Goal: Task Accomplishment & Management: Manage account settings

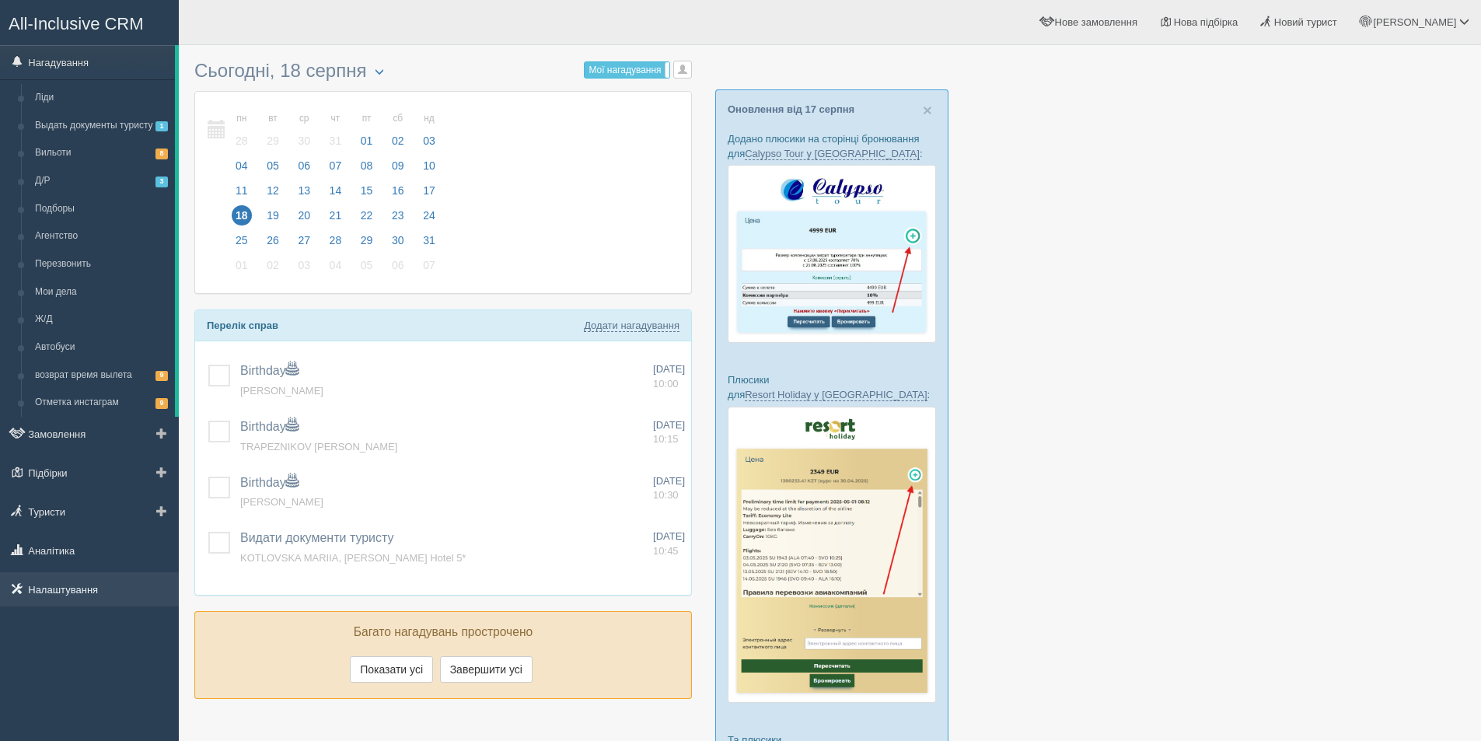
click at [47, 600] on link "Налаштування" at bounding box center [89, 589] width 179 height 34
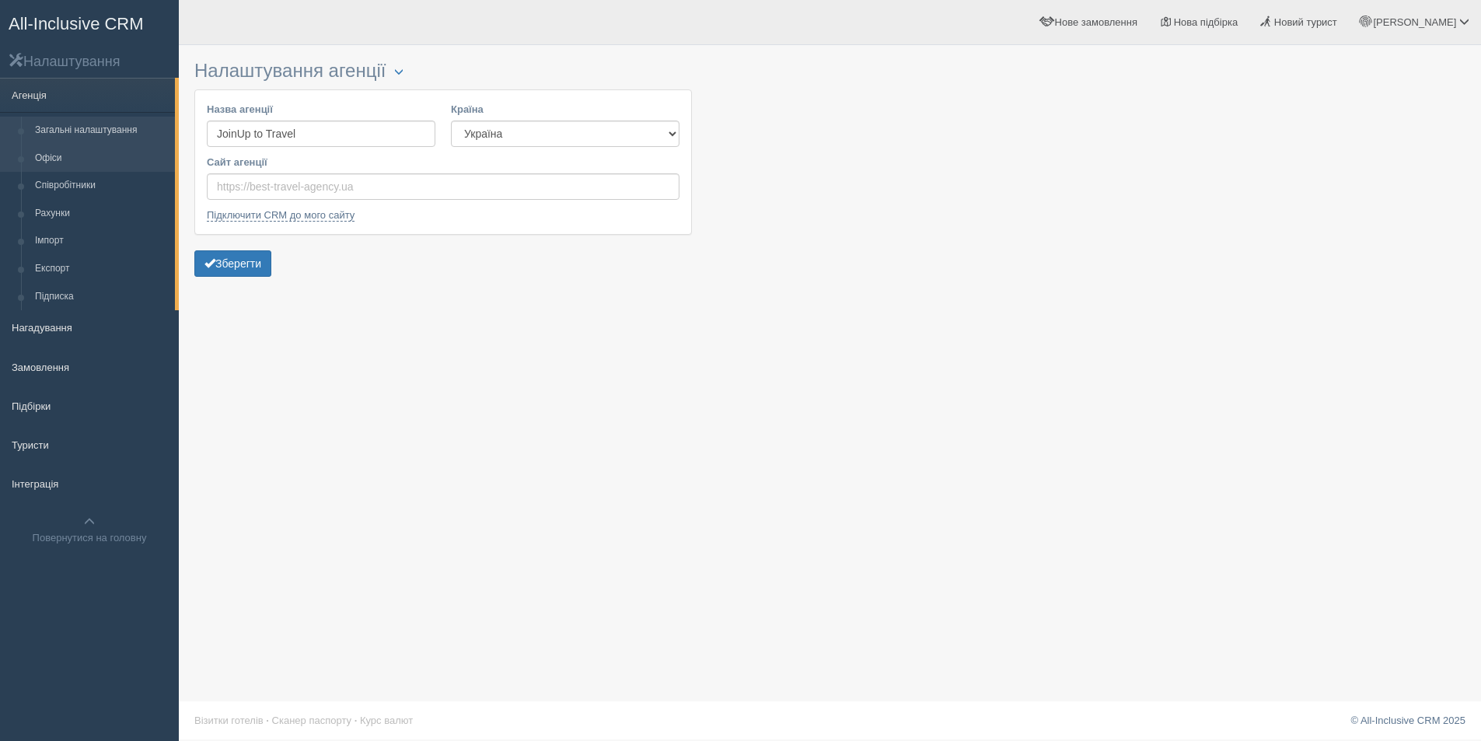
click at [77, 151] on link "Офіси" at bounding box center [101, 159] width 147 height 28
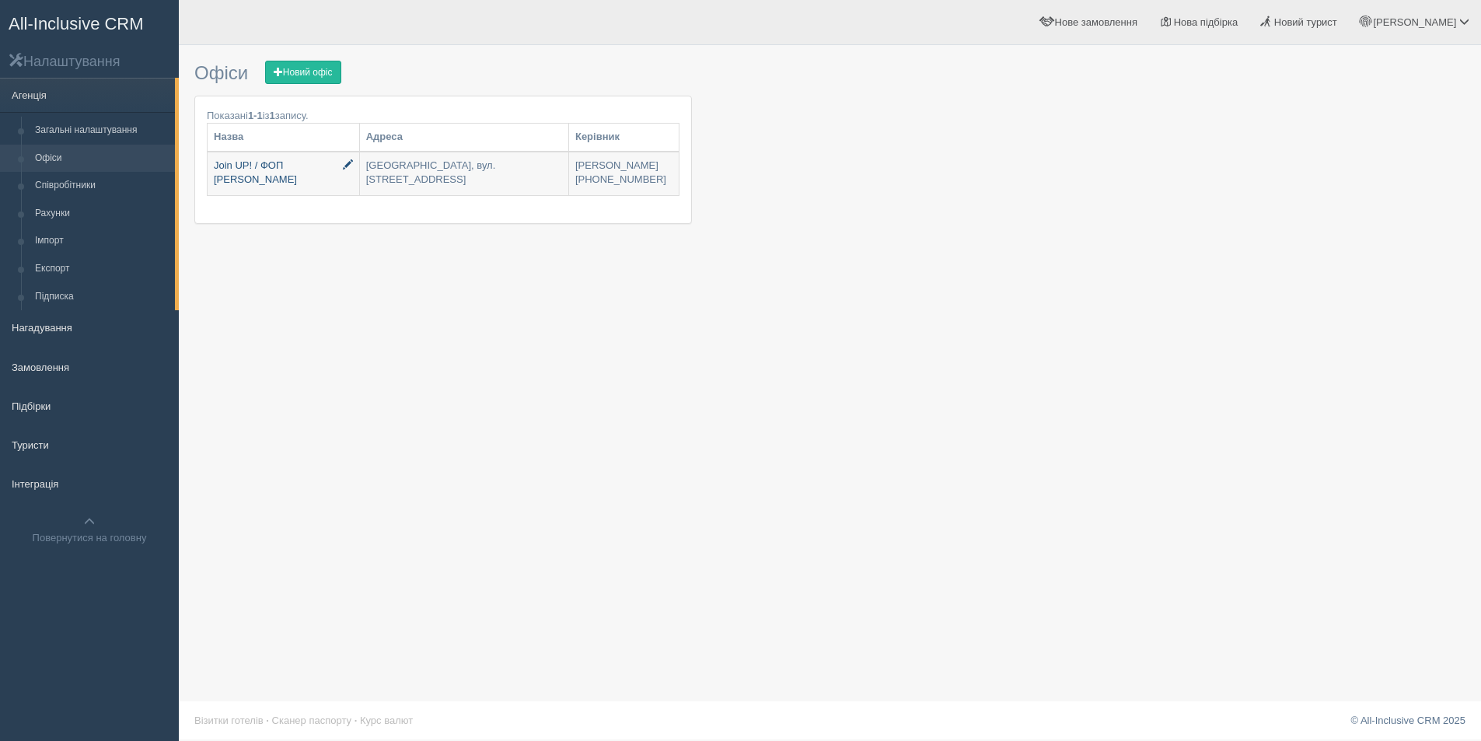
click at [345, 166] on link "Join UP! / ФОП [PERSON_NAME]" at bounding box center [284, 173] width 152 height 43
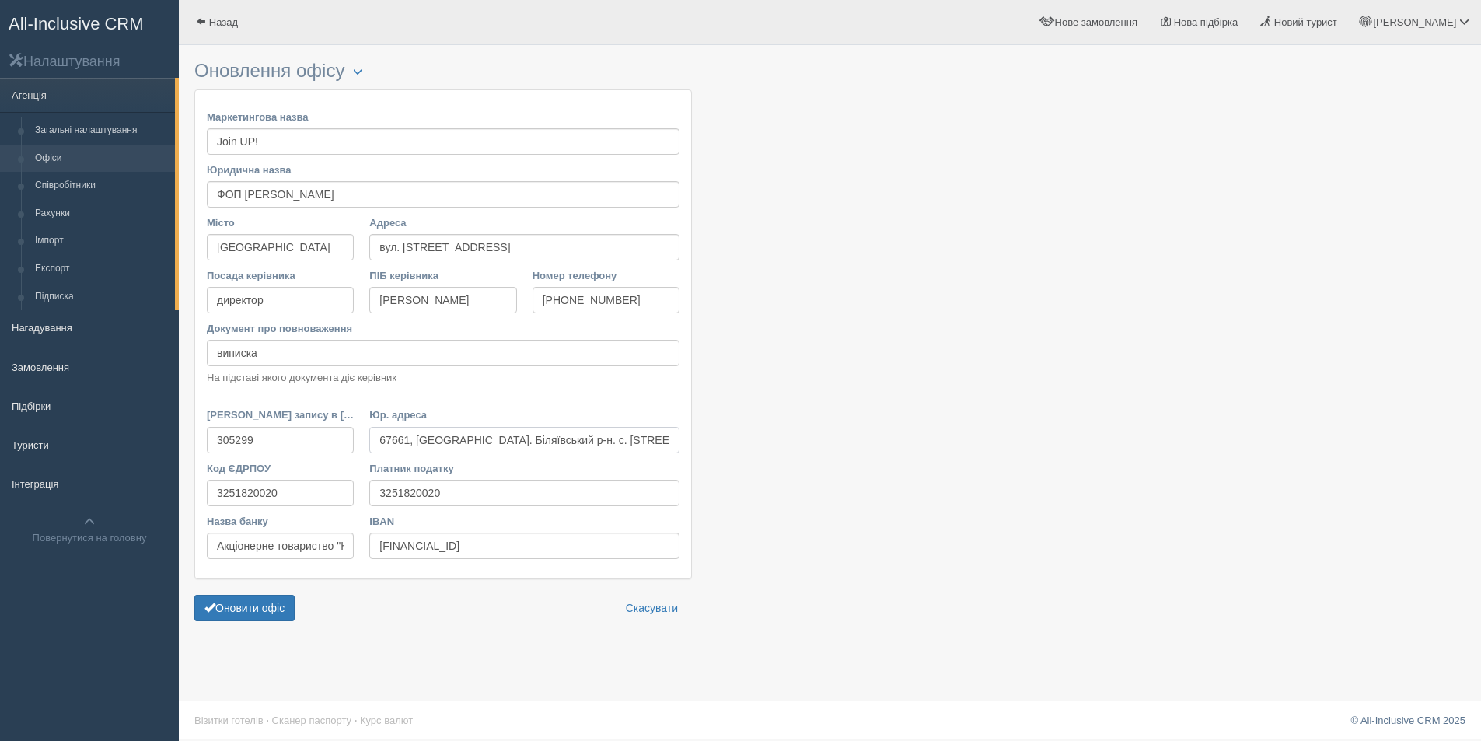
click at [505, 430] on input "67661, [GEOGRAPHIC_DATA]. Біляївський р-н. с. [STREET_ADDRESS] 62" at bounding box center [524, 440] width 310 height 26
click at [413, 545] on input "[FINANCIAL_ID]" at bounding box center [524, 546] width 310 height 26
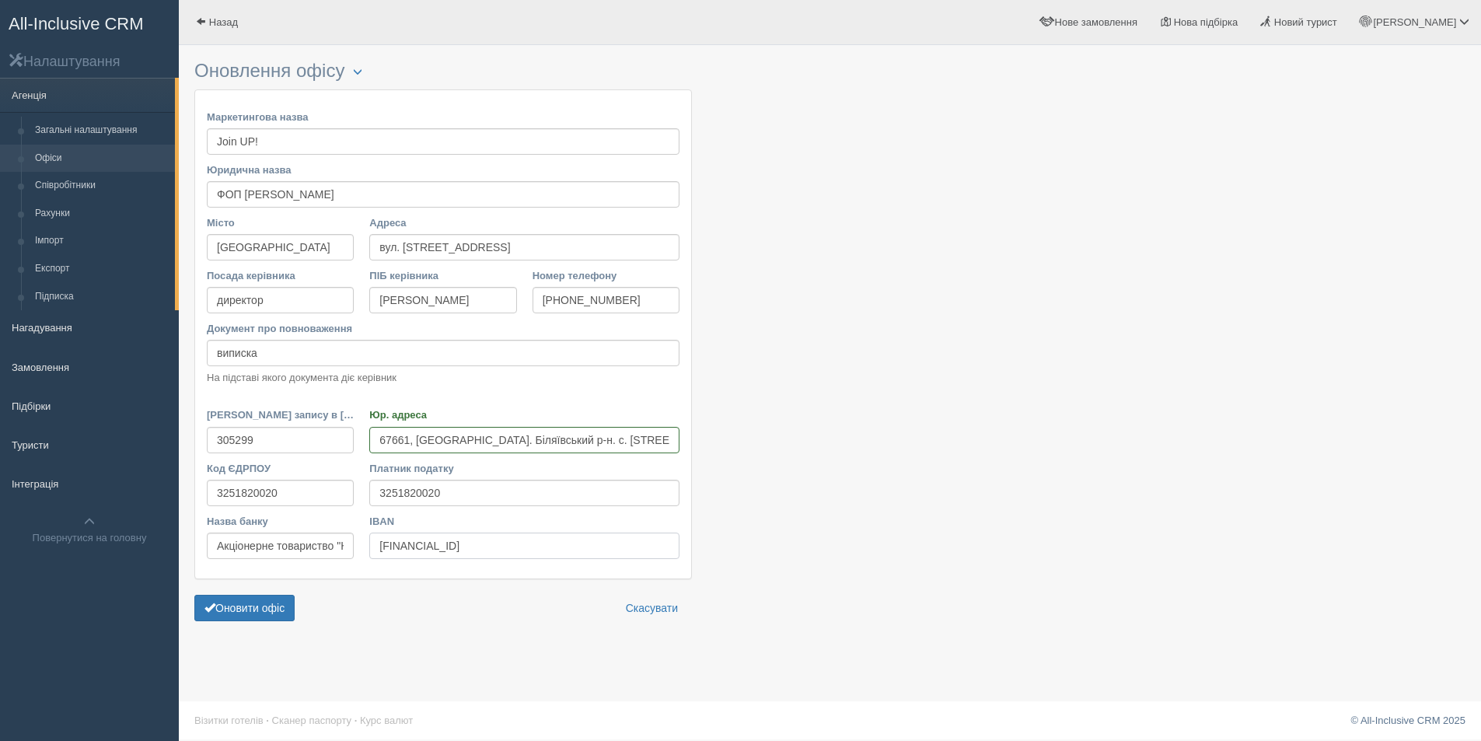
click at [413, 545] on input "[FINANCIAL_ID]" at bounding box center [524, 546] width 310 height 26
click at [250, 446] on input "305299" at bounding box center [280, 440] width 147 height 26
drag, startPoint x: 317, startPoint y: 494, endPoint x: 196, endPoint y: 488, distance: 121.4
click at [196, 488] on div "Маркетингова назва Join UP! Юридична назва ФОП [PERSON_NAME] Місто [GEOGRAPHIC_…" at bounding box center [443, 334] width 496 height 488
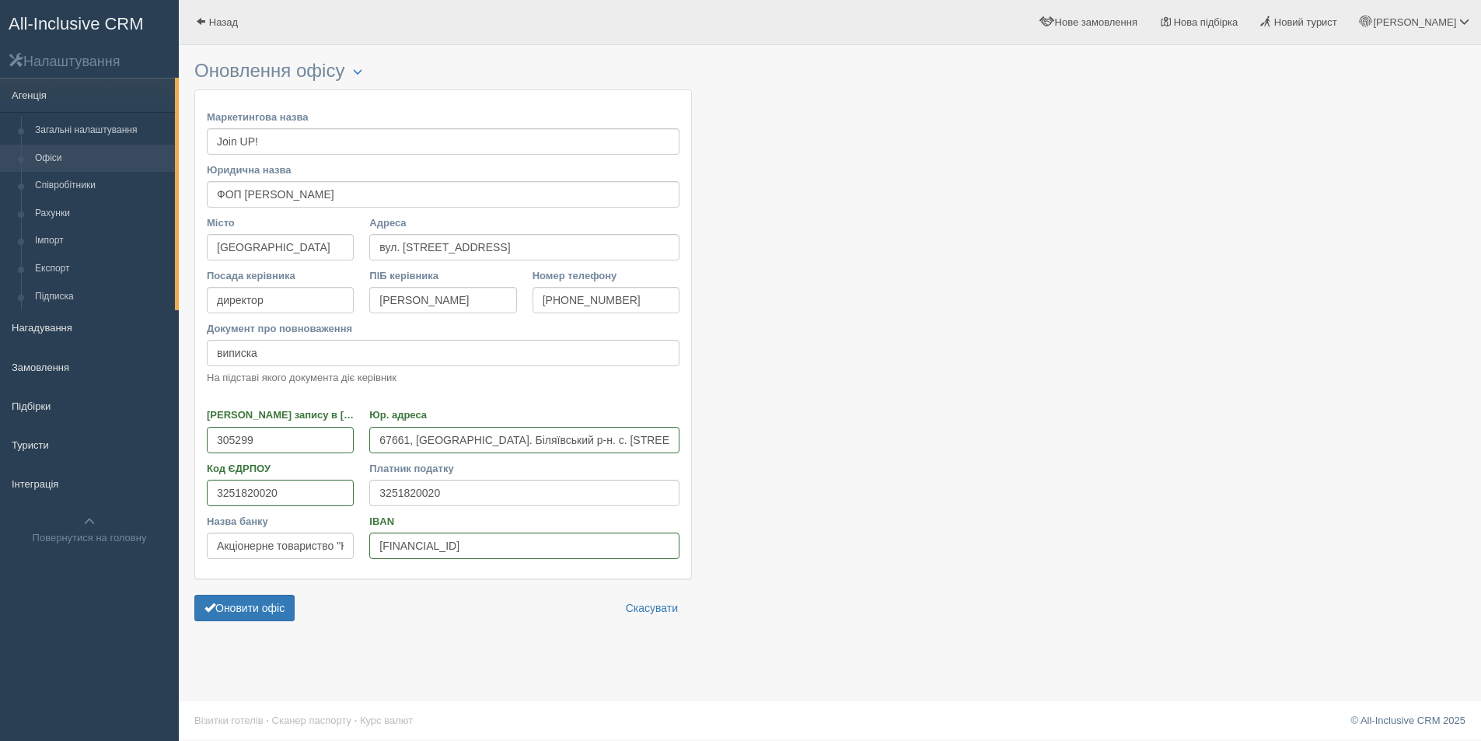
click at [1229, 176] on div at bounding box center [829, 343] width 1271 height 580
click at [959, 360] on div at bounding box center [829, 343] width 1271 height 580
click at [872, 365] on div at bounding box center [829, 343] width 1271 height 580
